Goal: Information Seeking & Learning: Understand process/instructions

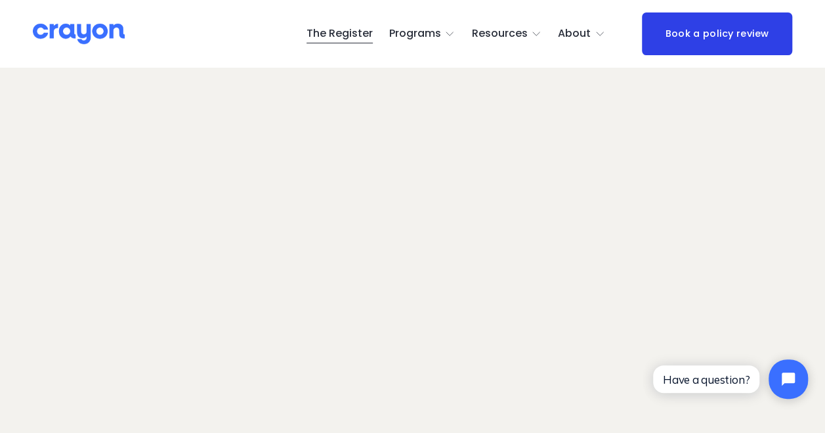
click at [0, 0] on span "Employer hub" at bounding box center [0, 0] width 0 height 0
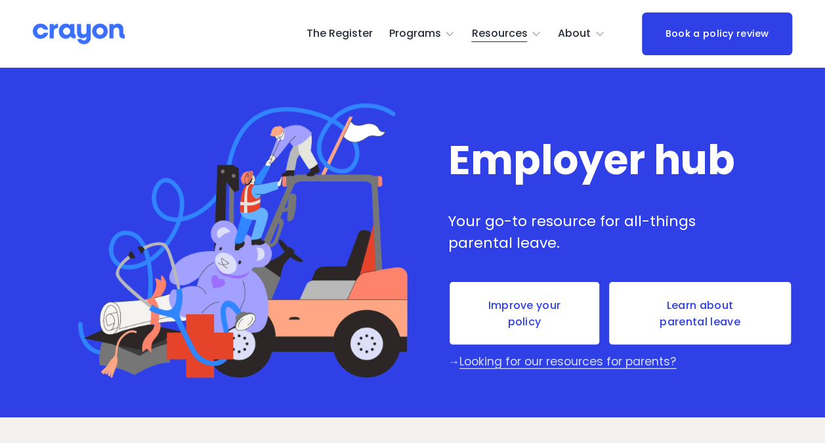
click at [723, 305] on link "Learn about parental leave" at bounding box center [700, 312] width 185 height 65
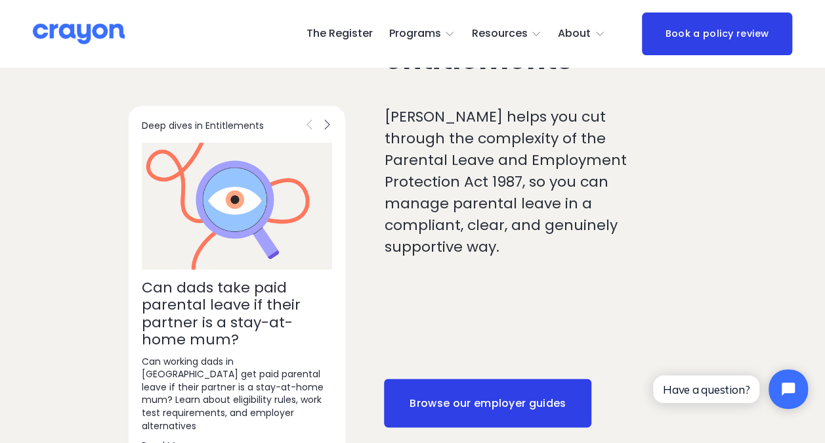
scroll to position [657, 0]
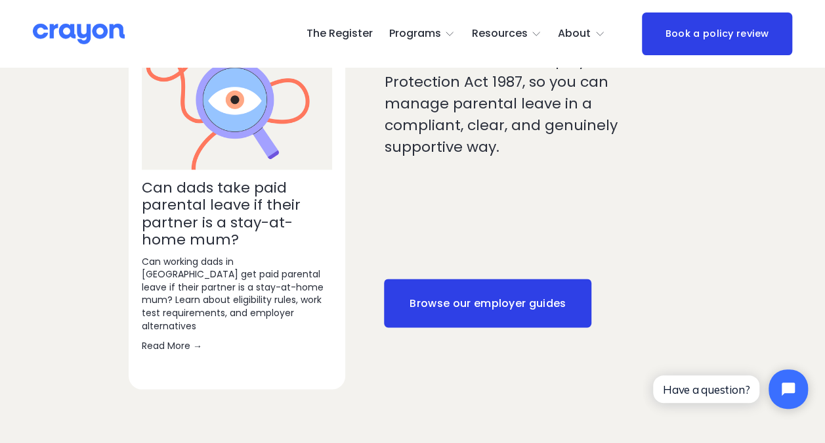
click at [528, 278] on link "Browse our employer guides" at bounding box center [488, 302] width 208 height 49
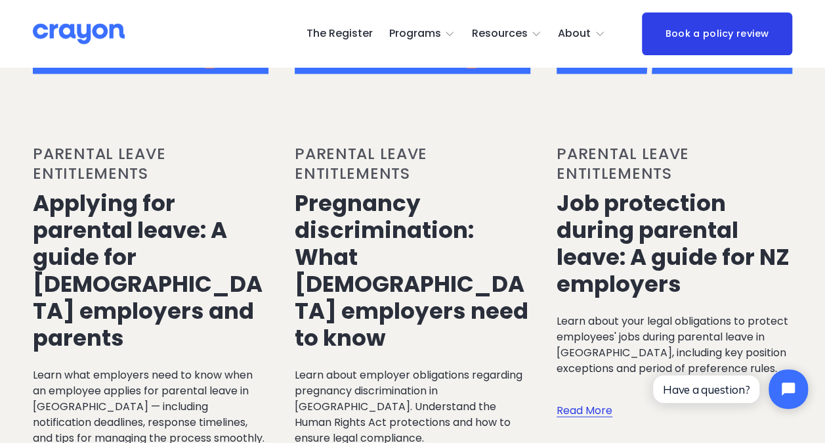
scroll to position [1379, 0]
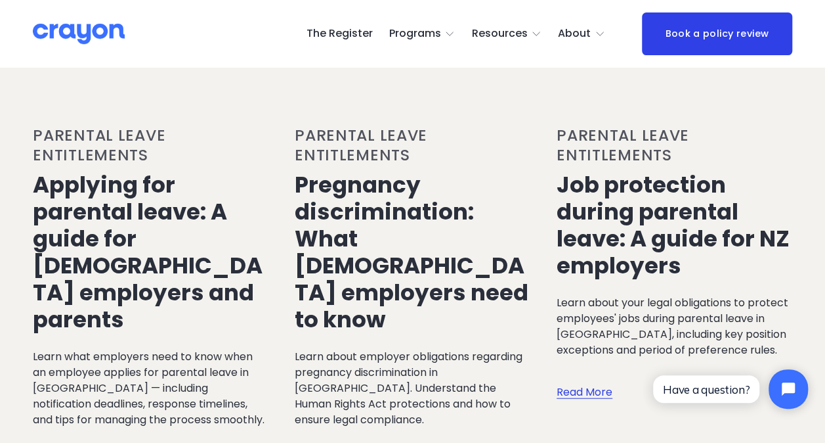
click at [61, 428] on link "Read More" at bounding box center [61, 449] width 56 height 43
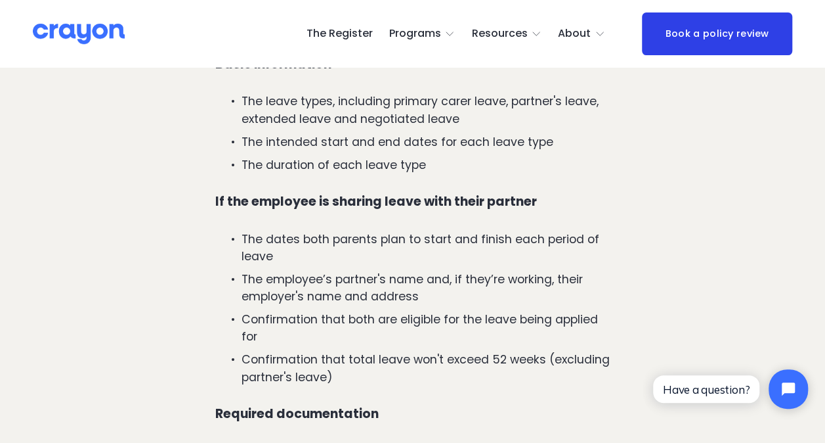
scroll to position [1248, 0]
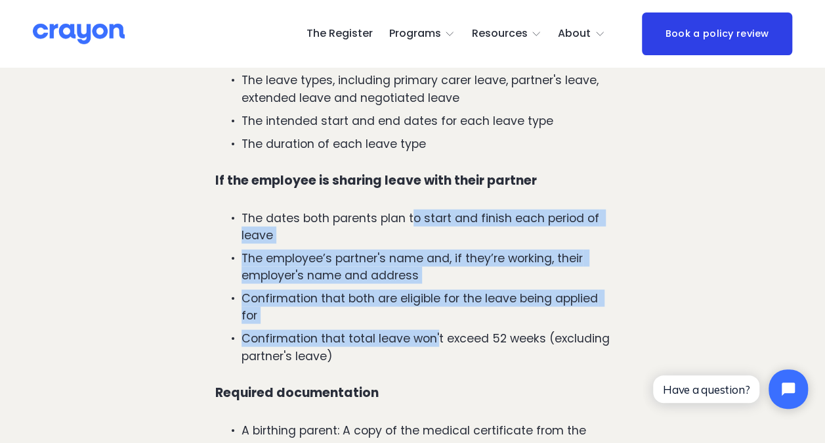
drag, startPoint x: 437, startPoint y: 301, endPoint x: 413, endPoint y: 168, distance: 134.9
click at [413, 209] on ul "The dates both parents plan to start and finish each period of leave The employ…" at bounding box center [412, 286] width 395 height 155
